Goal: Task Accomplishment & Management: Manage account settings

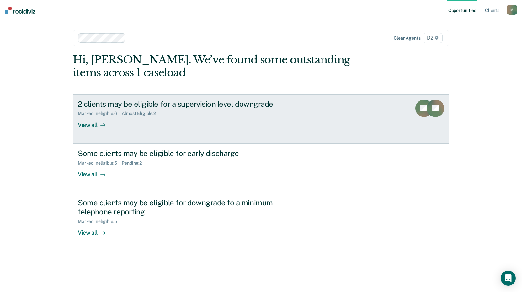
click at [78, 128] on div "View all" at bounding box center [95, 122] width 35 height 12
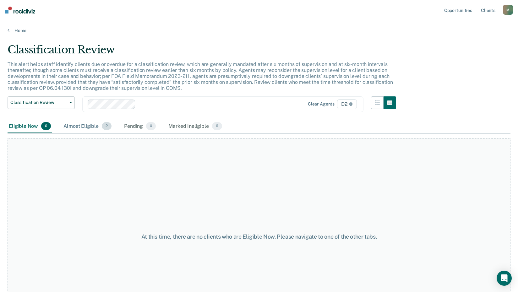
click at [94, 125] on div "Almost Eligible 2" at bounding box center [87, 127] width 51 height 14
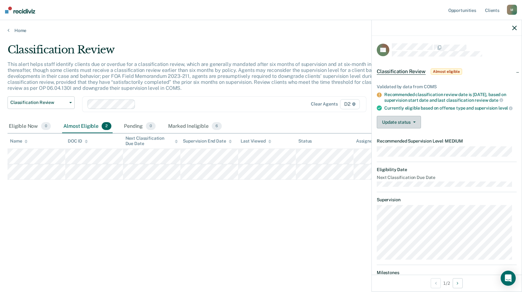
click at [389, 126] on button "Update status" at bounding box center [399, 122] width 44 height 13
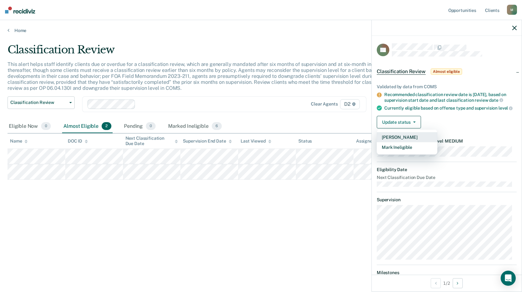
drag, startPoint x: 404, startPoint y: 151, endPoint x: 397, endPoint y: 144, distance: 10.0
click at [397, 144] on div "[PERSON_NAME] Mark Ineligible" at bounding box center [407, 142] width 61 height 25
click at [397, 142] on button "[PERSON_NAME]" at bounding box center [407, 137] width 61 height 10
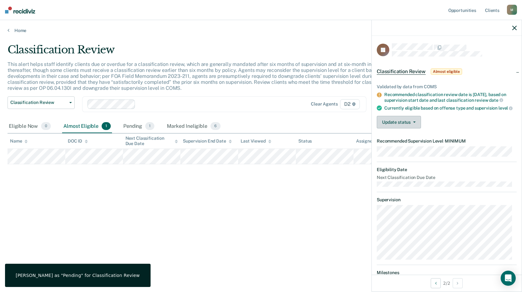
click at [389, 124] on button "Update status" at bounding box center [399, 122] width 44 height 13
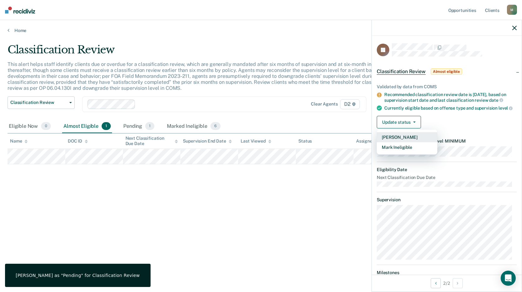
click at [392, 139] on button "[PERSON_NAME]" at bounding box center [407, 137] width 61 height 10
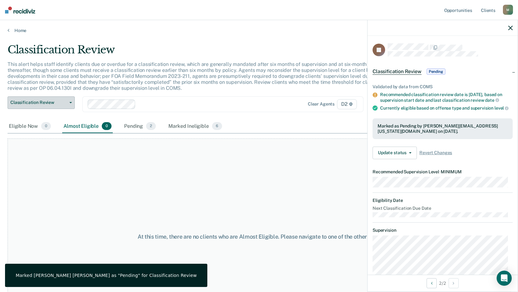
click at [44, 99] on button "Classification Review" at bounding box center [41, 102] width 67 height 13
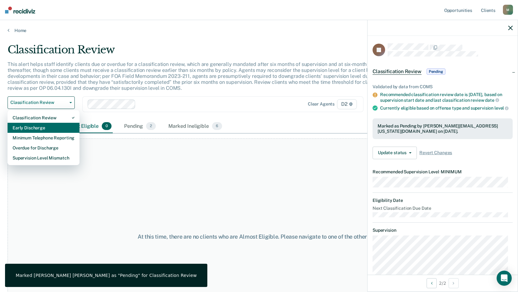
click at [46, 123] on div "Early Discharge" at bounding box center [44, 128] width 62 height 10
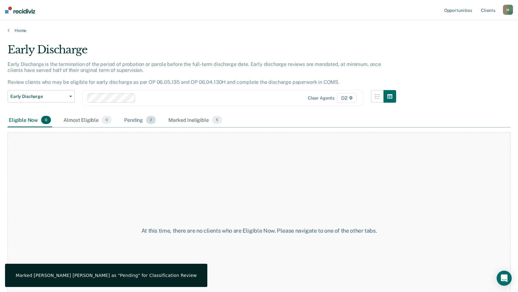
drag, startPoint x: 127, startPoint y: 123, endPoint x: 123, endPoint y: 121, distance: 4.0
click at [123, 121] on div "Pending 2" at bounding box center [140, 120] width 34 height 14
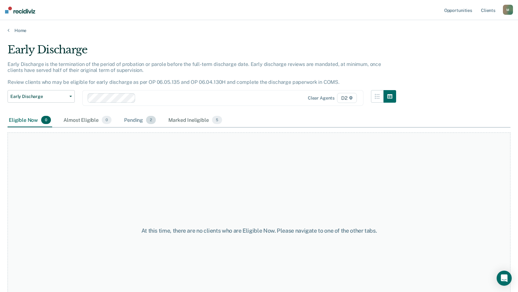
drag, startPoint x: 136, startPoint y: 119, endPoint x: 129, endPoint y: 119, distance: 6.3
click at [129, 119] on div "Pending 2" at bounding box center [140, 120] width 34 height 14
click at [139, 119] on div "Pending 2" at bounding box center [140, 120] width 34 height 14
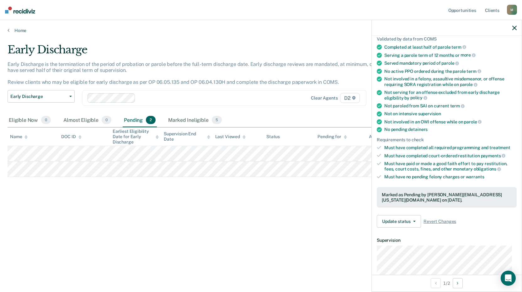
scroll to position [63, 0]
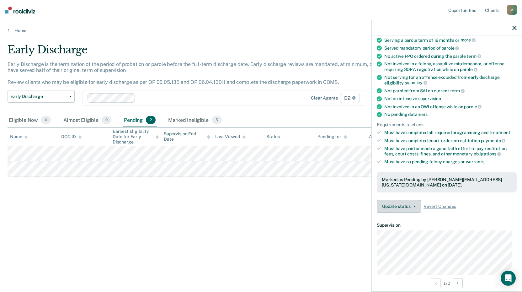
click at [386, 207] on button "Update status" at bounding box center [399, 206] width 44 height 13
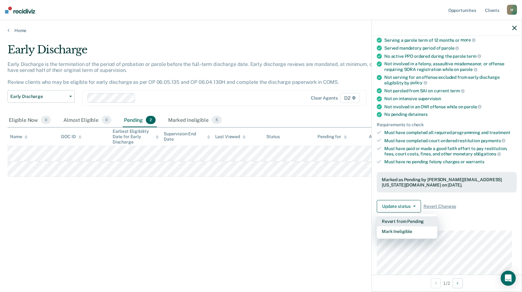
click at [403, 224] on button "Revert from Pending" at bounding box center [407, 221] width 61 height 10
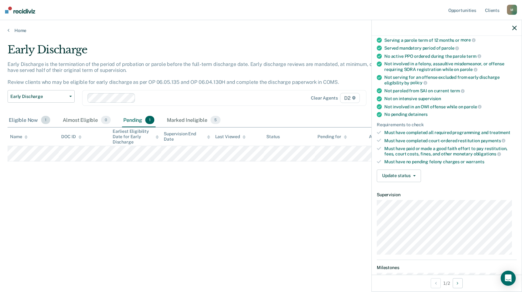
click at [39, 123] on div "Eligible Now 1" at bounding box center [30, 120] width 44 height 14
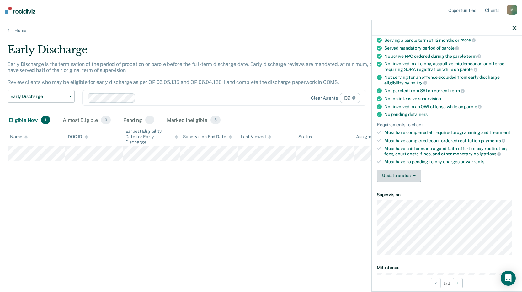
click at [399, 172] on button "Update status" at bounding box center [399, 176] width 44 height 13
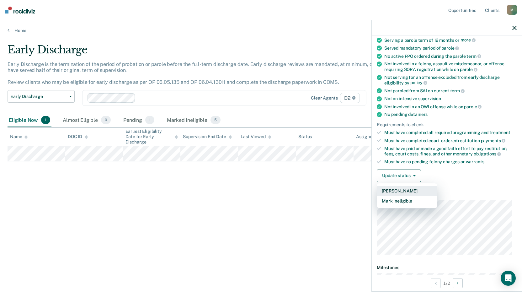
click at [409, 191] on button "[PERSON_NAME]" at bounding box center [407, 191] width 61 height 10
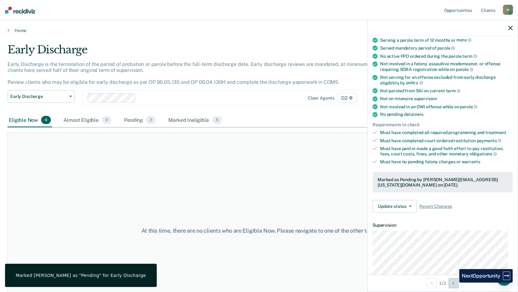
click at [454, 283] on icon "Next Opportunity" at bounding box center [453, 283] width 2 height 4
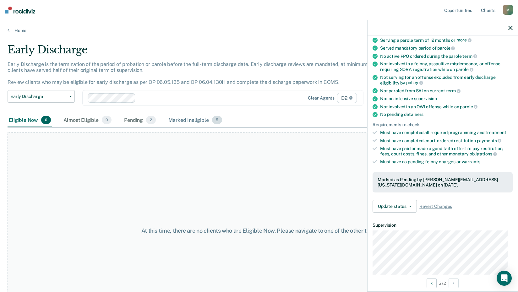
click at [184, 120] on div "Marked Ineligible 5" at bounding box center [195, 120] width 56 height 14
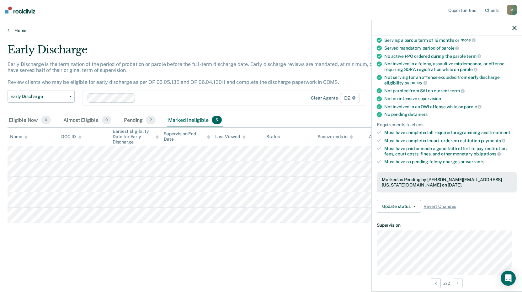
click at [21, 32] on link "Home" at bounding box center [261, 31] width 507 height 6
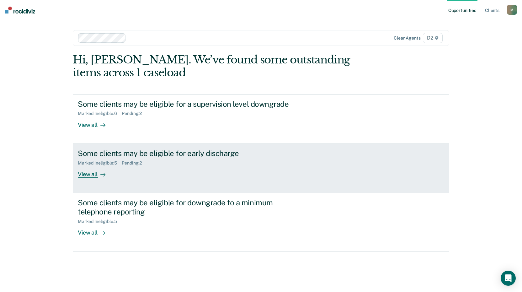
click at [95, 171] on div "View all" at bounding box center [95, 171] width 35 height 12
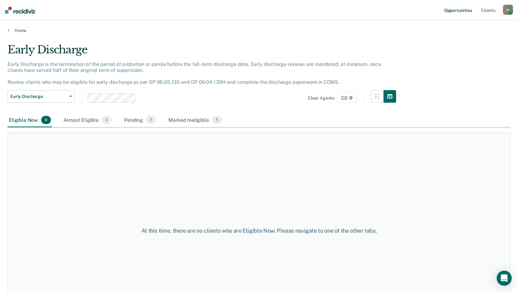
click at [467, 10] on link "Opportunities" at bounding box center [458, 10] width 30 height 20
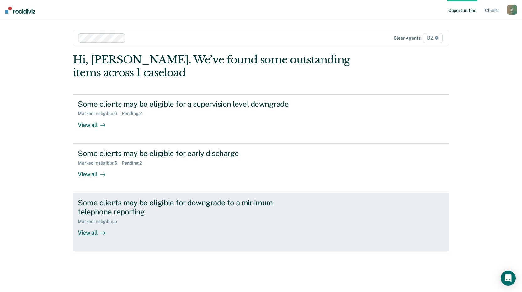
click at [109, 209] on div "Some clients may be eligible for downgrade to a minimum telephone reporting" at bounding box center [188, 207] width 220 height 18
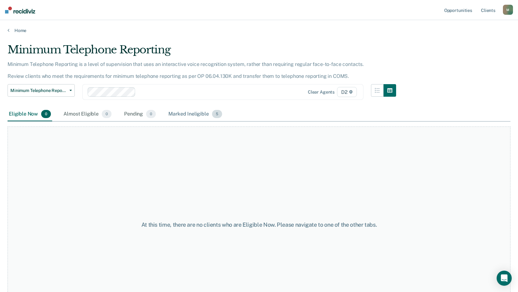
click at [192, 112] on div "Marked Ineligible 5" at bounding box center [195, 114] width 56 height 14
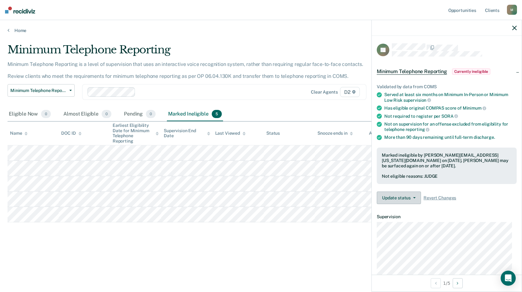
click at [408, 197] on button "Update status" at bounding box center [399, 197] width 44 height 13
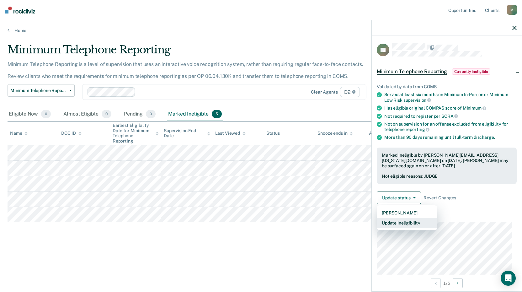
click at [417, 224] on button "Update Ineligibility" at bounding box center [407, 223] width 61 height 10
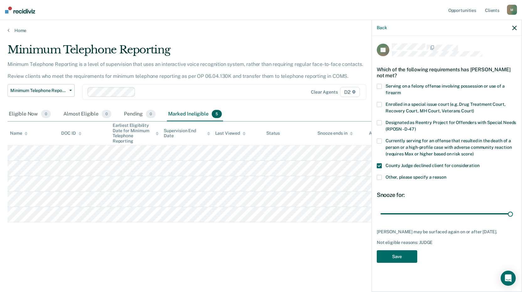
drag, startPoint x: 510, startPoint y: 212, endPoint x: 517, endPoint y: 213, distance: 6.3
type input "90"
click at [513, 213] on input "range" at bounding box center [447, 213] width 132 height 11
click at [398, 258] on button "Save" at bounding box center [397, 256] width 40 height 13
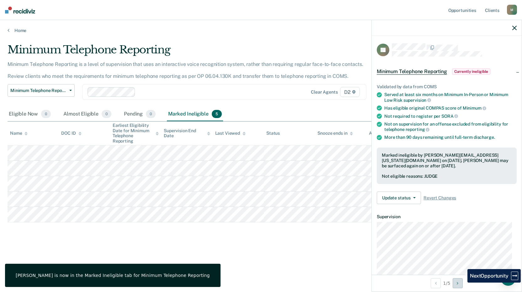
click at [463, 286] on button "Next Opportunity" at bounding box center [458, 283] width 10 height 10
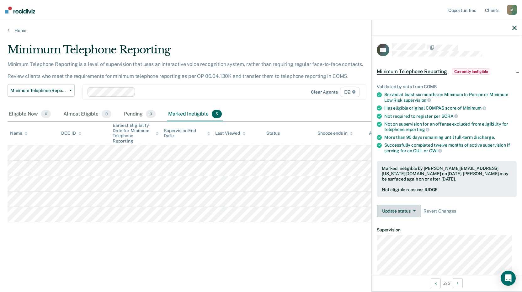
click at [407, 211] on button "Update status" at bounding box center [399, 211] width 44 height 13
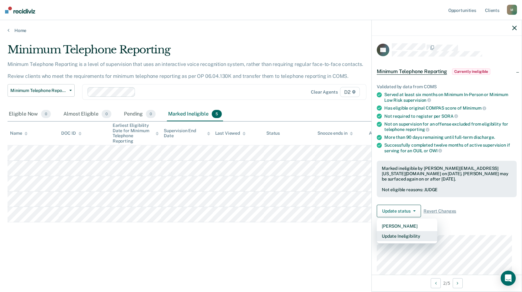
click at [414, 235] on button "Update Ineligibility" at bounding box center [407, 236] width 61 height 10
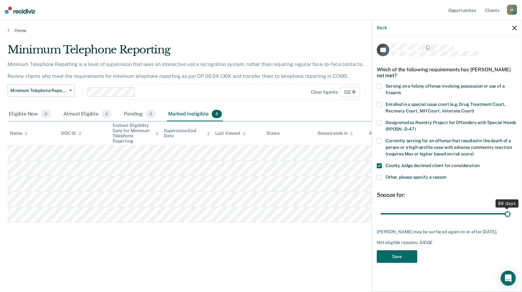
click at [509, 214] on input "range" at bounding box center [447, 213] width 132 height 11
type input "89"
click at [509, 212] on input "range" at bounding box center [447, 213] width 132 height 11
click at [396, 255] on button "Save" at bounding box center [397, 256] width 40 height 13
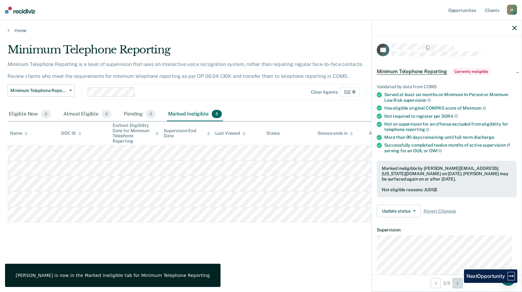
click at [459, 283] on icon "Next Opportunity" at bounding box center [458, 283] width 2 height 4
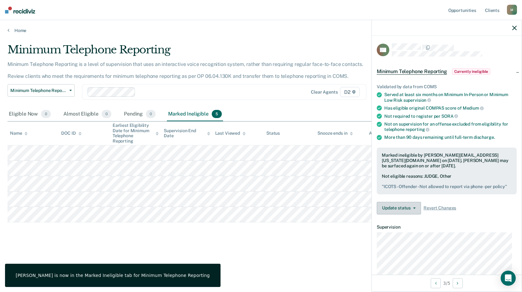
click at [408, 213] on button "Update status" at bounding box center [399, 208] width 44 height 13
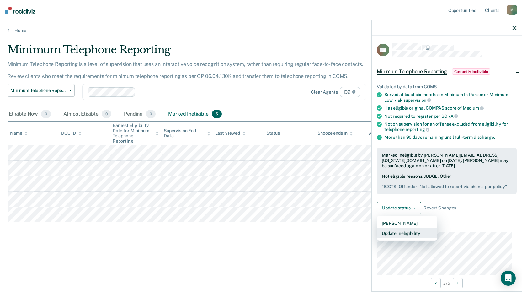
click at [421, 237] on button "Update Ineligibility" at bounding box center [407, 233] width 61 height 10
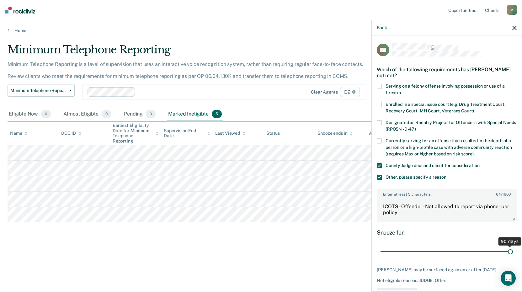
click at [506, 249] on input "range" at bounding box center [447, 251] width 132 height 11
type input "89"
click at [505, 249] on input "range" at bounding box center [447, 251] width 132 height 11
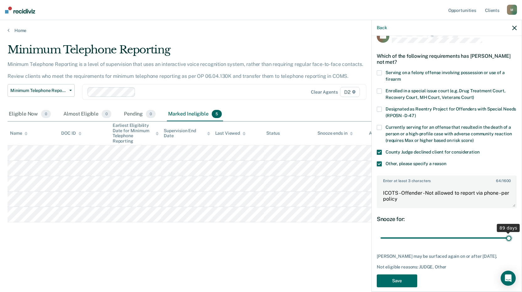
scroll to position [26, 0]
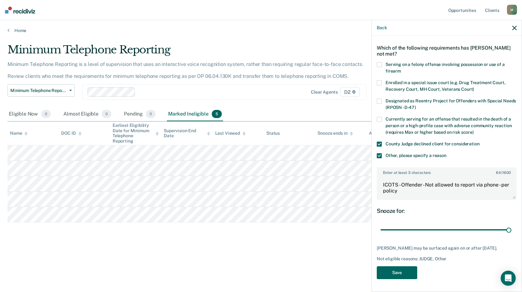
click at [390, 271] on button "Save" at bounding box center [397, 272] width 40 height 13
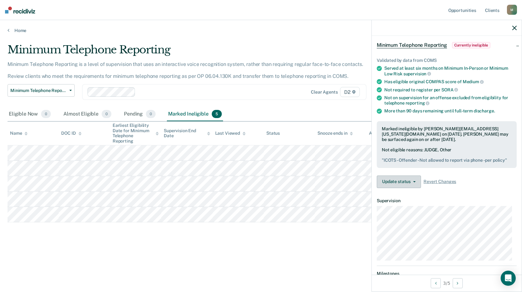
click at [400, 184] on button "Update status" at bounding box center [399, 181] width 44 height 13
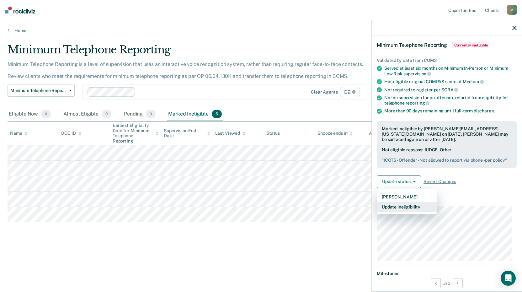
click at [410, 210] on button "Update Ineligibility" at bounding box center [407, 207] width 61 height 10
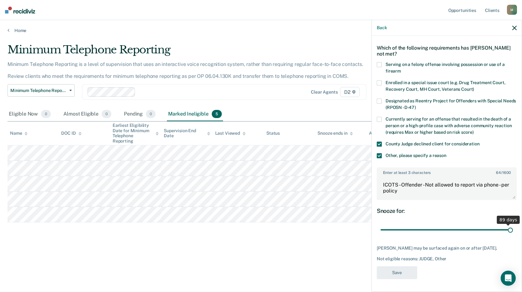
scroll to position [21, 0]
drag, startPoint x: 504, startPoint y: 225, endPoint x: 514, endPoint y: 225, distance: 9.4
type input "90"
click at [513, 225] on input "range" at bounding box center [447, 230] width 132 height 11
click at [398, 271] on button "Save" at bounding box center [397, 273] width 40 height 13
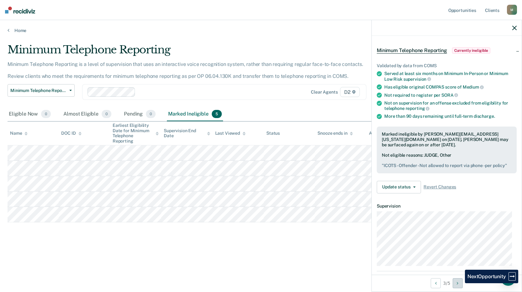
click at [461, 283] on button "Next Opportunity" at bounding box center [458, 283] width 10 height 10
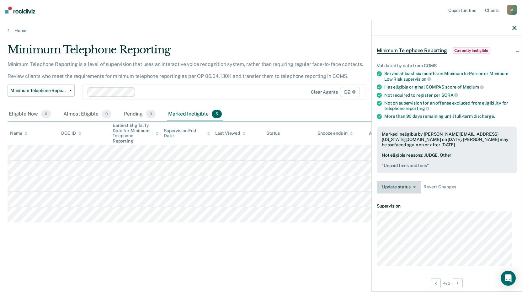
click at [407, 183] on button "Update status" at bounding box center [399, 187] width 44 height 13
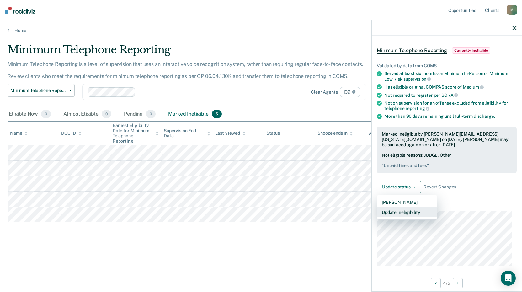
click at [410, 209] on button "Update Ineligibility" at bounding box center [407, 212] width 61 height 10
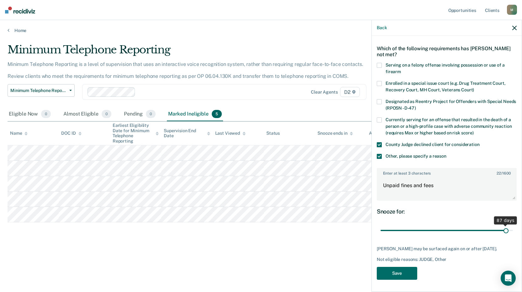
click at [502, 232] on input "range" at bounding box center [447, 230] width 132 height 11
type input "88"
click at [504, 232] on input "range" at bounding box center [447, 230] width 132 height 11
click at [412, 276] on button "Save" at bounding box center [397, 273] width 40 height 13
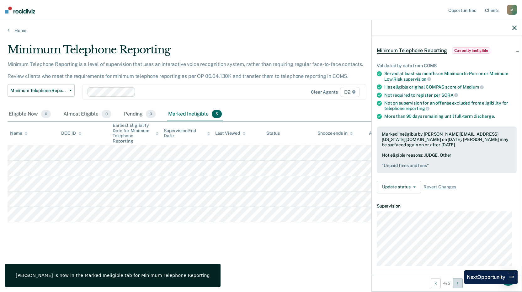
drag, startPoint x: 460, startPoint y: 283, endPoint x: 452, endPoint y: 276, distance: 10.4
click at [460, 283] on button "Next Opportunity" at bounding box center [458, 283] width 10 height 10
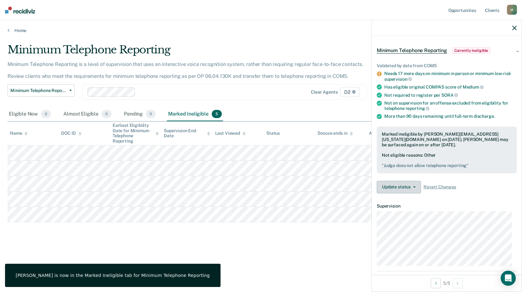
click at [402, 188] on button "Update status" at bounding box center [399, 187] width 44 height 13
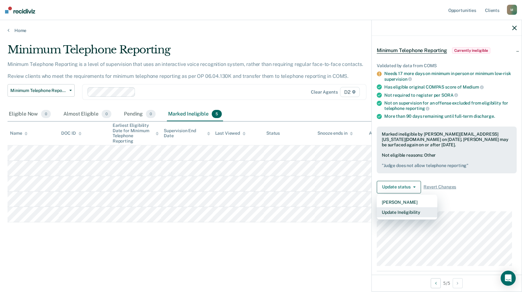
click at [402, 212] on button "Update Ineligibility" at bounding box center [407, 212] width 61 height 10
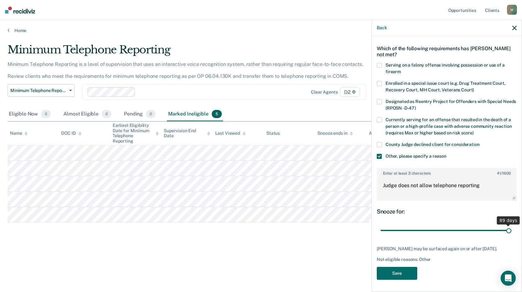
type input "89"
click at [505, 230] on input "range" at bounding box center [447, 230] width 132 height 11
click at [391, 276] on button "Save" at bounding box center [397, 273] width 40 height 13
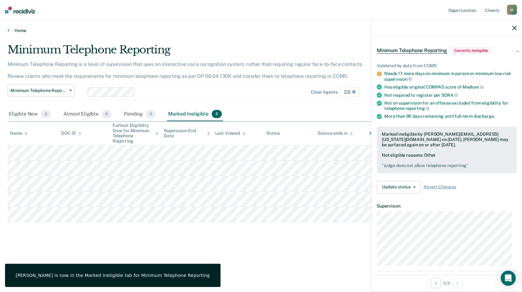
click at [23, 31] on link "Home" at bounding box center [261, 31] width 507 height 6
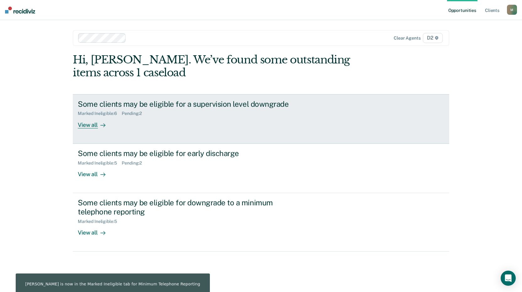
click at [91, 124] on div "View all" at bounding box center [95, 122] width 35 height 12
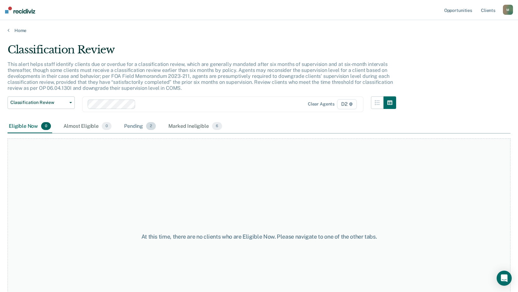
click at [137, 127] on div "Pending 2" at bounding box center [140, 127] width 34 height 14
